Goal: Task Accomplishment & Management: Complete application form

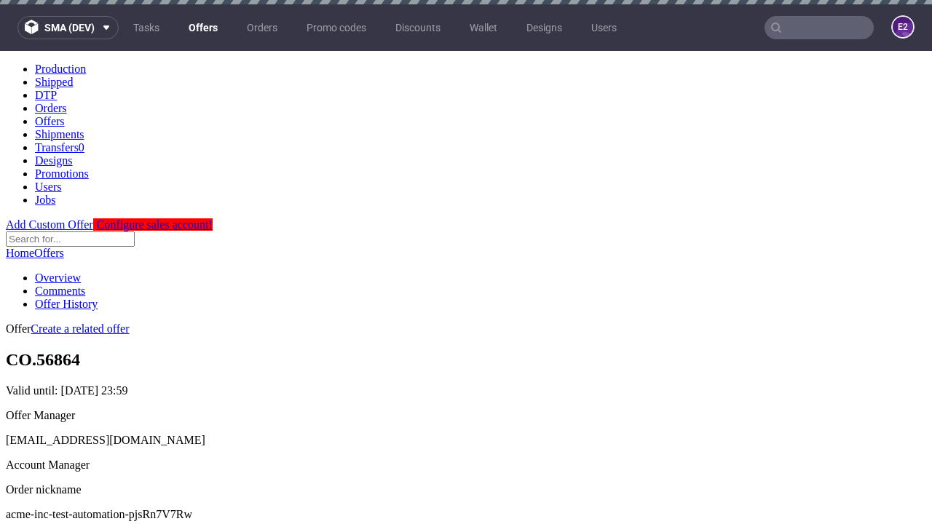
scroll to position [4, 0]
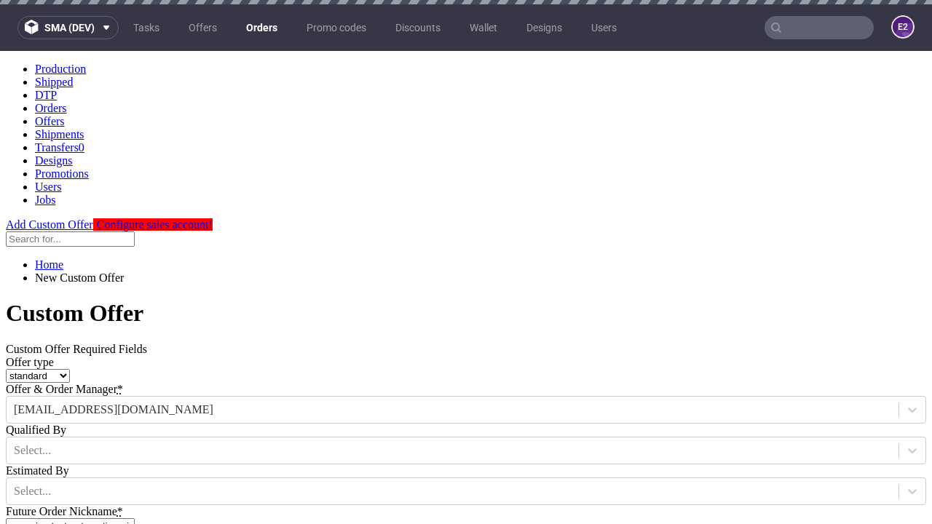
type input "acme-inc-test-automation-pjsRn7V7Rw"
type input "[DATE]"
type input "[EMAIL_ADDRESS][DOMAIN_NAME]"
select select "gb"
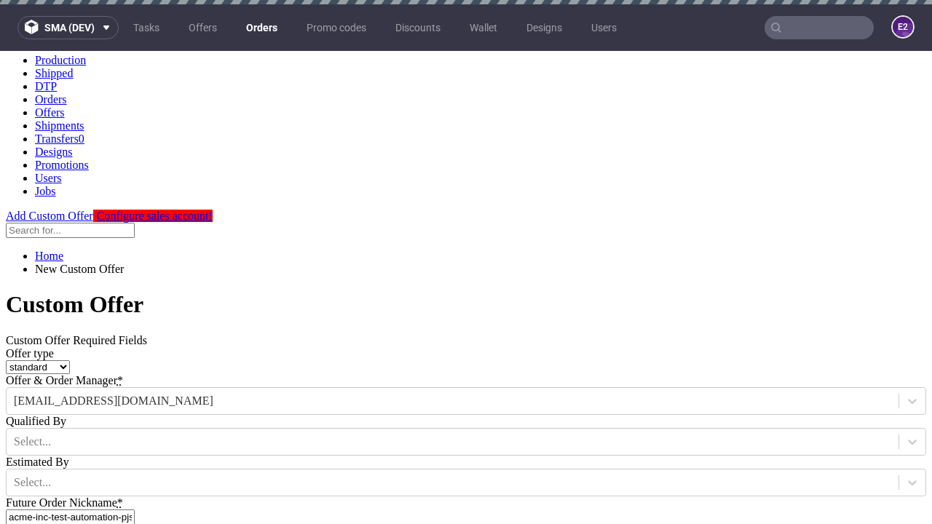
type input "[EMAIL_ADDRESS][DOMAIN_NAME]"
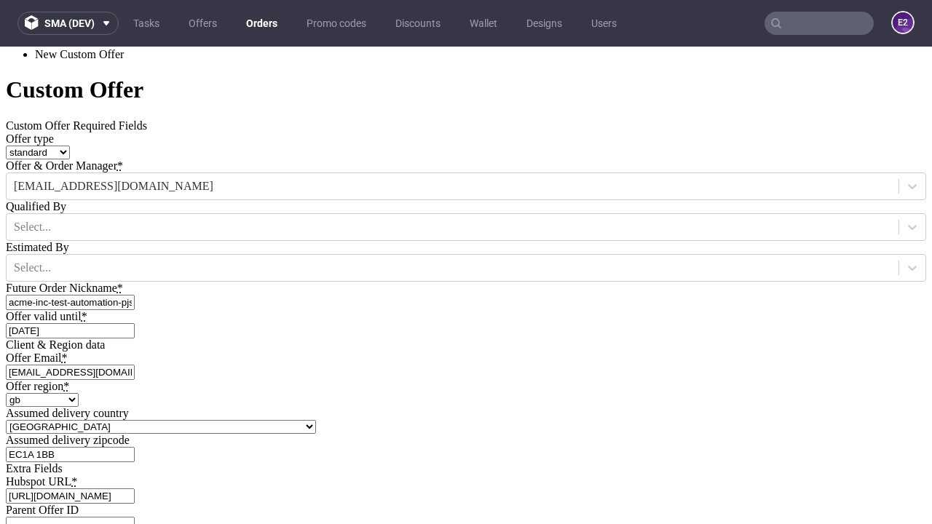
type input "[URL][DOMAIN_NAME]"
type input "Please wait..."
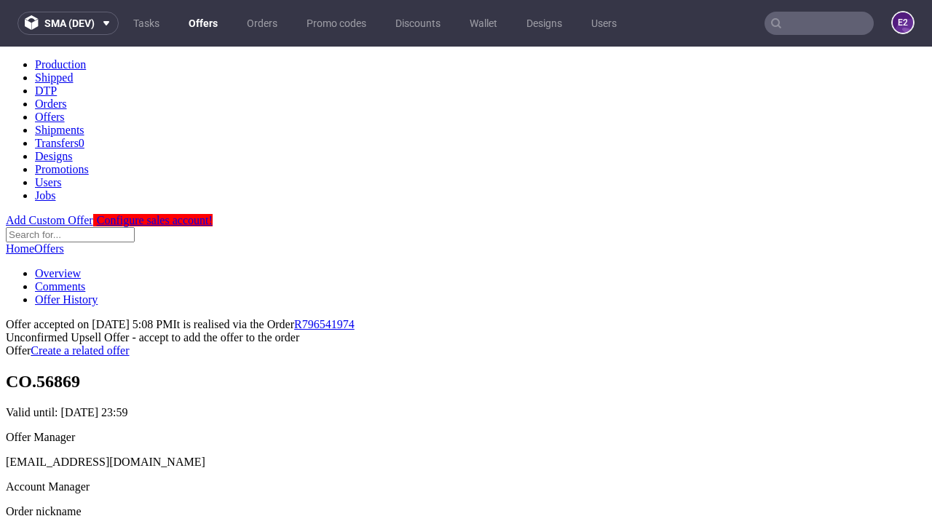
scroll to position [224, 0]
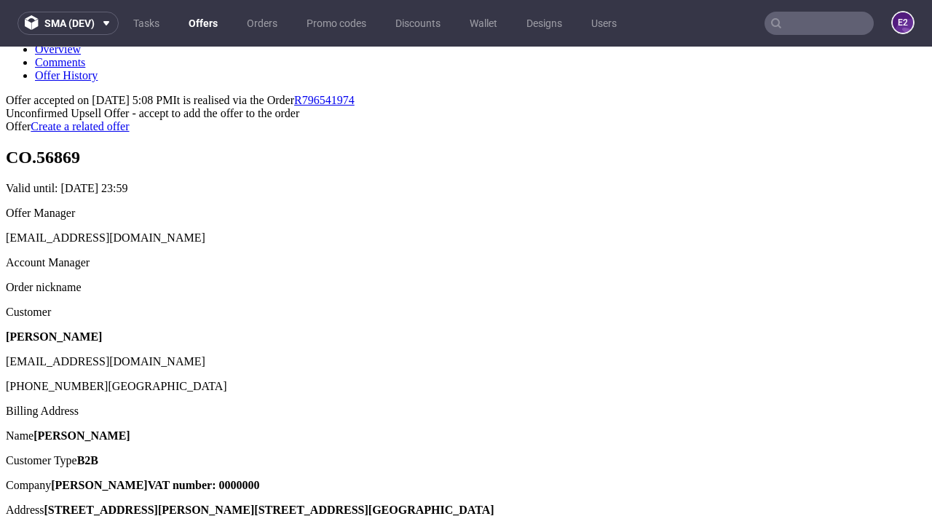
type input "In progress..."
